Goal: Navigation & Orientation: Find specific page/section

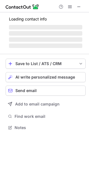
scroll to position [124, 89]
